Goal: Find specific page/section: Find specific page/section

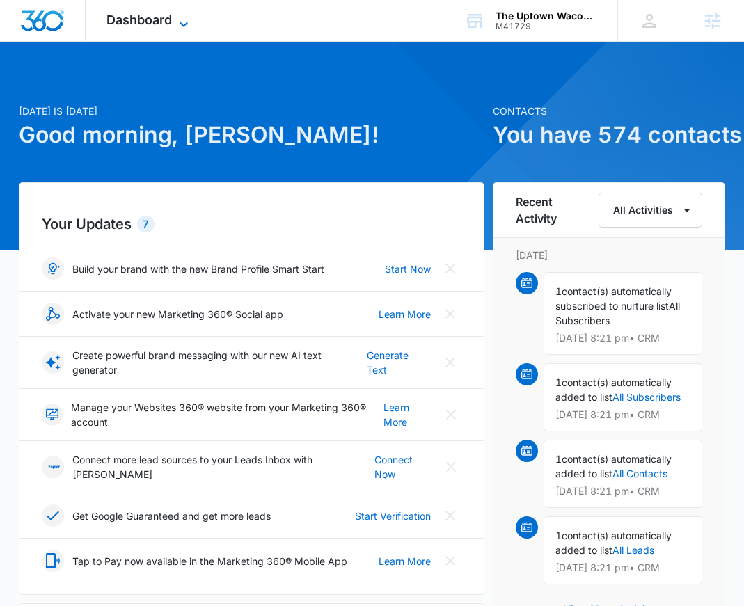
click at [141, 19] on span "Dashboard" at bounding box center [139, 20] width 65 height 15
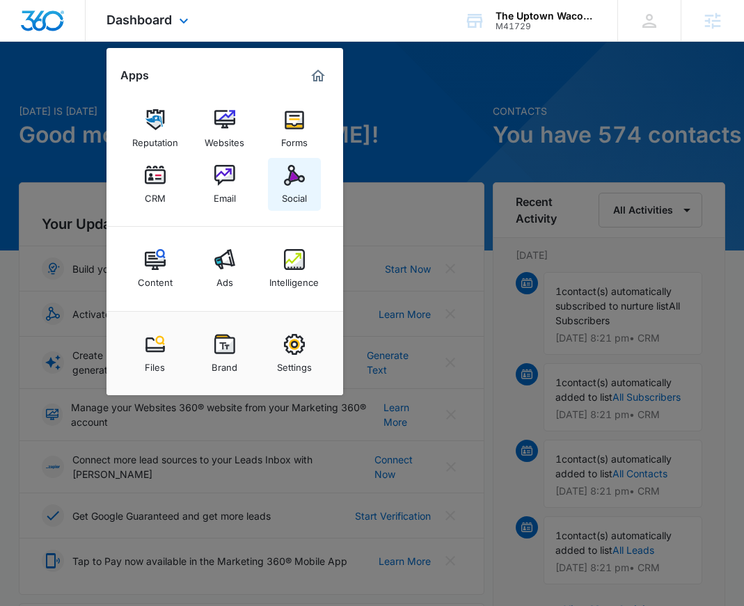
click at [299, 182] on img at bounding box center [294, 175] width 21 height 21
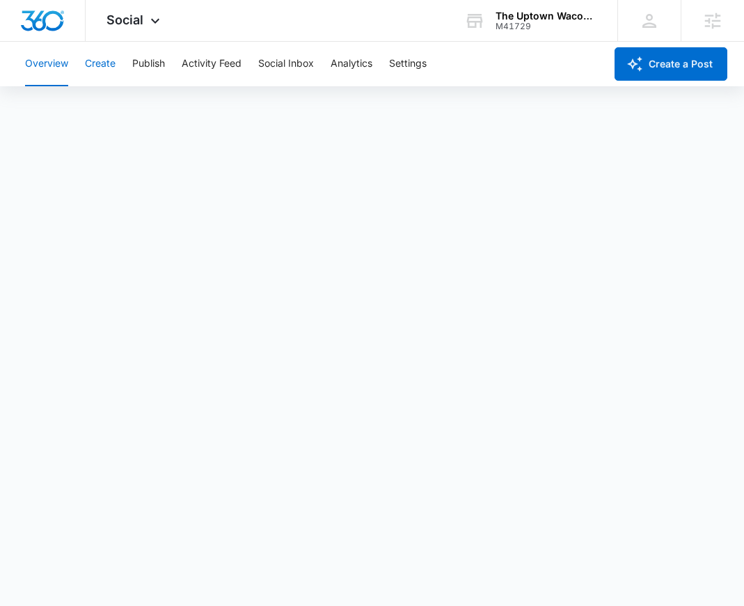
click at [110, 62] on button "Create" at bounding box center [100, 64] width 31 height 45
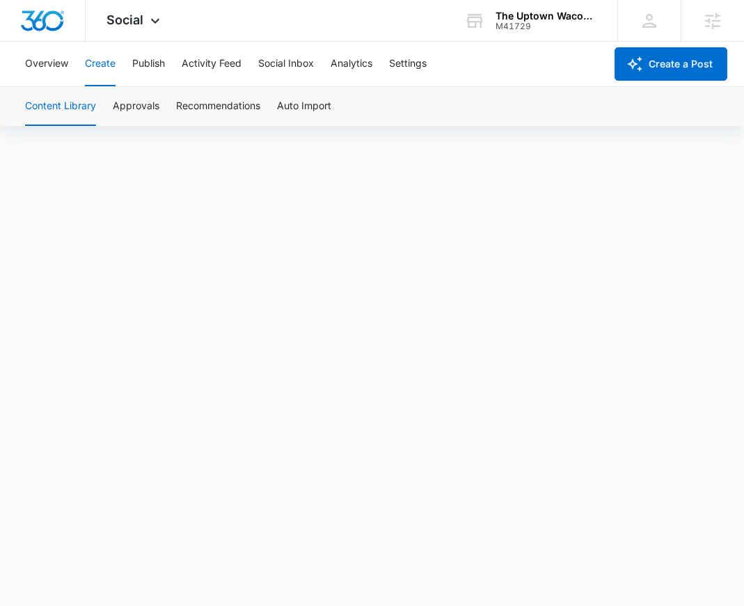
scroll to position [10, 0]
click at [157, 103] on button "Approvals" at bounding box center [136, 106] width 47 height 39
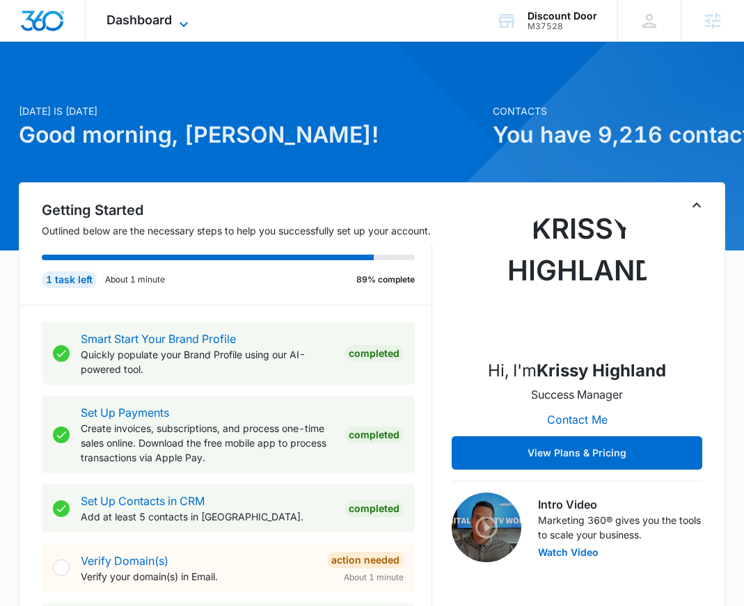
click at [151, 22] on span "Dashboard" at bounding box center [139, 20] width 65 height 15
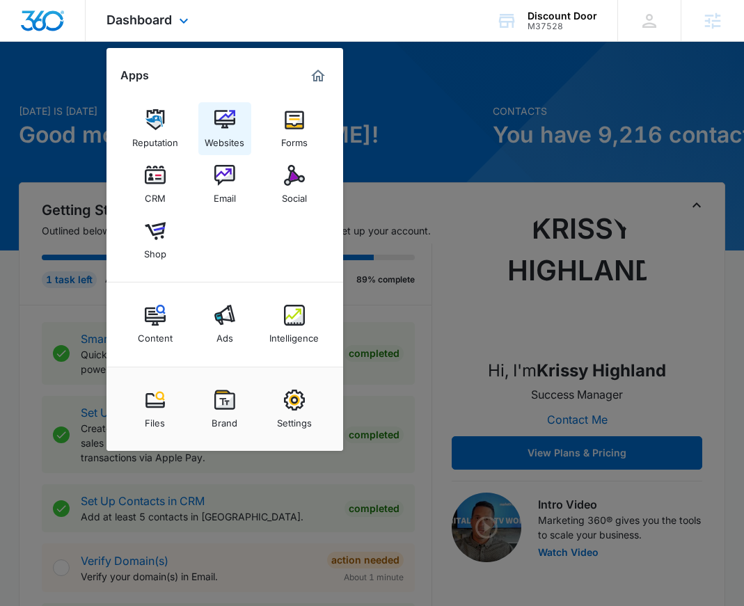
click at [235, 139] on div "Websites" at bounding box center [225, 139] width 40 height 18
